Goal: Transaction & Acquisition: Download file/media

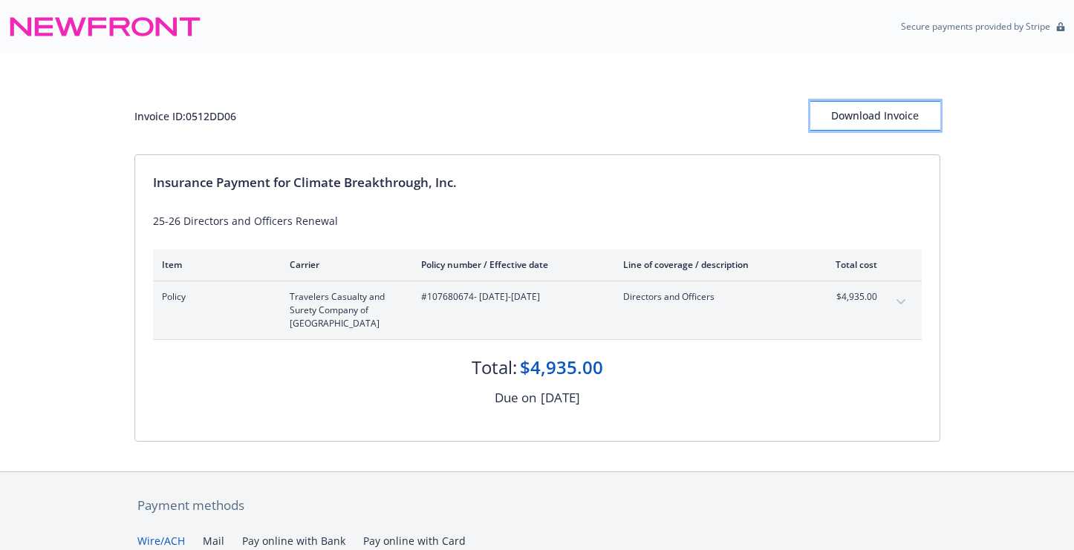
click at [874, 119] on div "Download Invoice" at bounding box center [875, 116] width 130 height 28
